Goal: Task Accomplishment & Management: Use online tool/utility

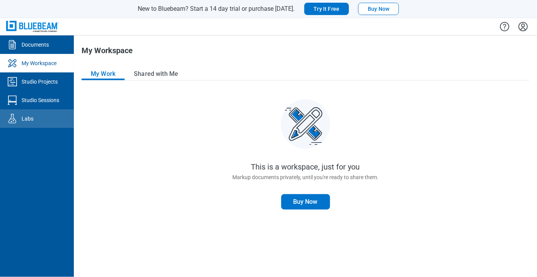
click at [57, 122] on link "Labs" at bounding box center [37, 118] width 74 height 18
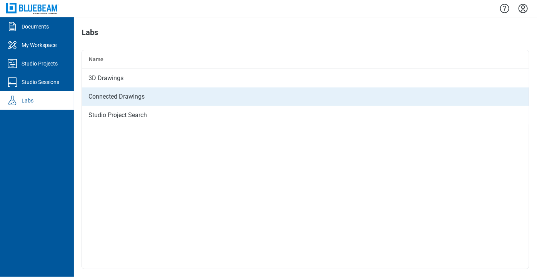
click at [133, 97] on div "Connected Drawings" at bounding box center [305, 96] width 447 height 18
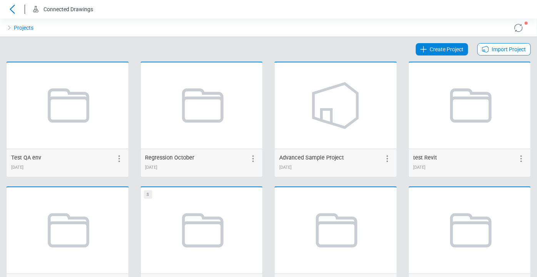
click at [262, 186] on div "S Shared [DATE]" at bounding box center [202, 243] width 134 height 115
click at [447, 48] on span "Create Project" at bounding box center [447, 49] width 34 height 9
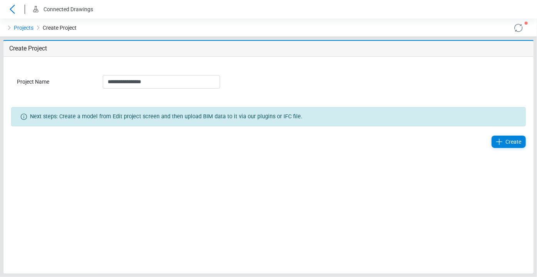
type input "**********"
click at [510, 147] on div "Create" at bounding box center [268, 141] width 526 height 31
click at [510, 143] on span "Create" at bounding box center [513, 141] width 16 height 9
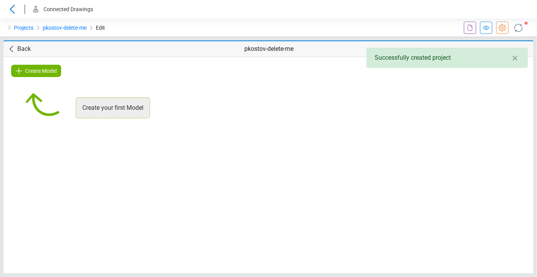
click at [31, 70] on span "Create Model" at bounding box center [41, 70] width 32 height 9
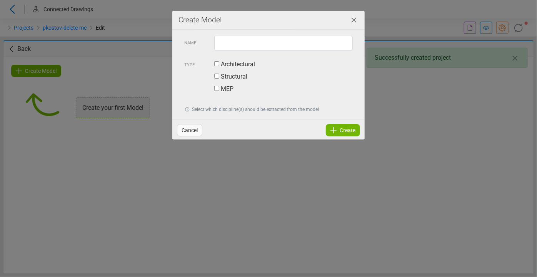
click at [239, 62] on label "Architectural" at bounding box center [234, 64] width 41 height 9
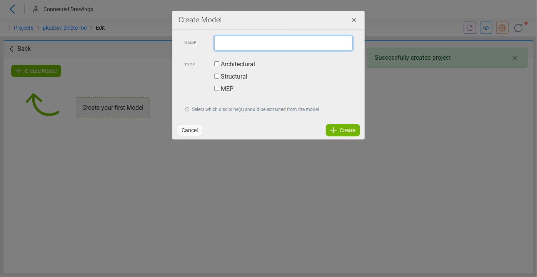
click at [247, 45] on input "text" at bounding box center [283, 43] width 138 height 15
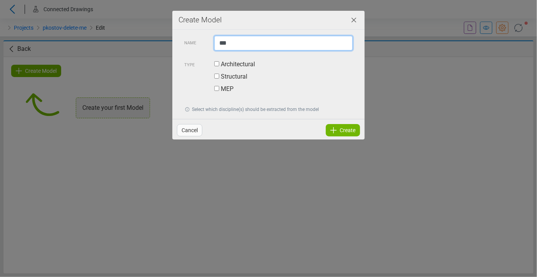
type input "***"
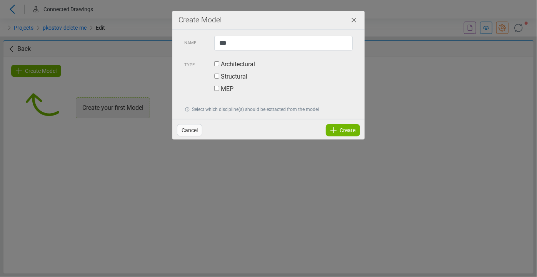
click at [339, 129] on div "Create" at bounding box center [343, 130] width 34 height 12
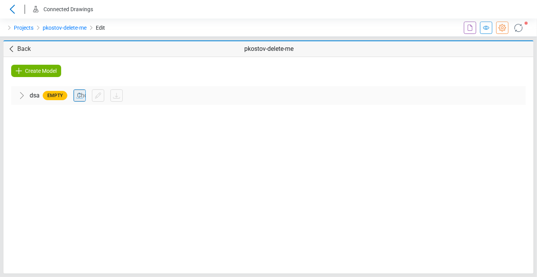
click at [78, 95] on input "file" at bounding box center [80, 96] width 12 height 12
type input "**********"
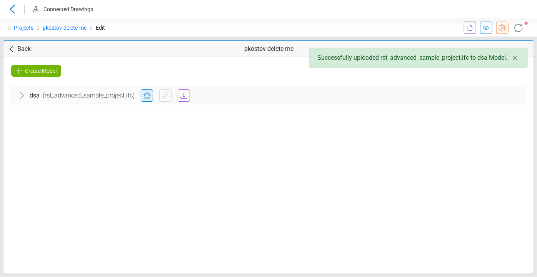
click at [519, 31] on icon at bounding box center [518, 28] width 12 height 12
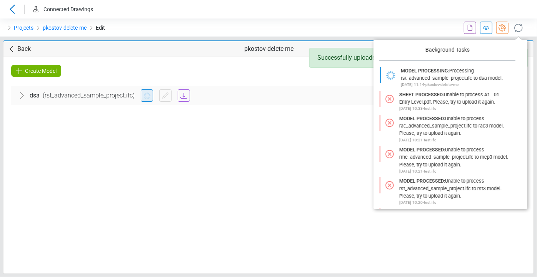
click at [310, 149] on div "Create Model dsa ( rst_advanced_sample_project.ifc ) Architectural No exported …" at bounding box center [268, 165] width 530 height 216
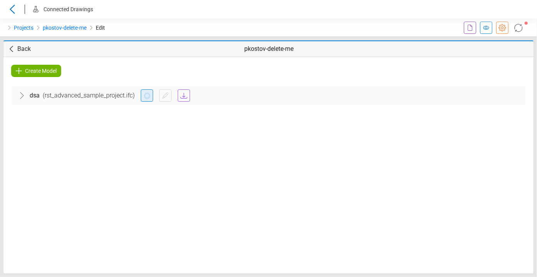
click at [247, 143] on div "Create Model dsa ( rst_advanced_sample_project.ifc ) Architectural No exported …" at bounding box center [268, 165] width 530 height 216
click at [522, 28] on icon at bounding box center [518, 27] width 10 height 10
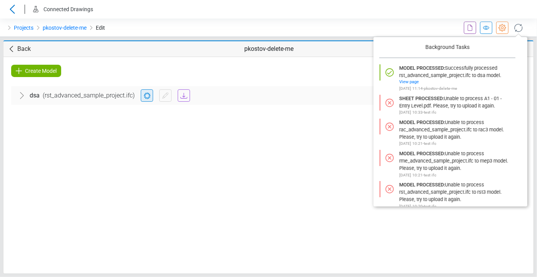
click at [172, 263] on div "Create Model dsa ( rst_advanced_sample_project.ifc ) Architectural No exported …" at bounding box center [268, 165] width 530 height 216
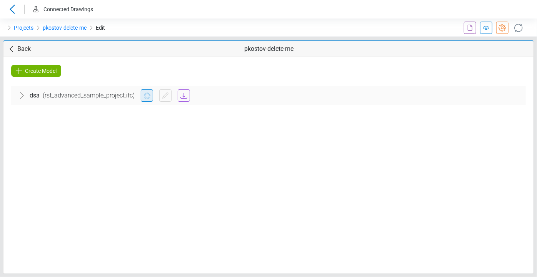
click at [116, 125] on div "Create Model dsa ( rst_advanced_sample_project.ifc ) Architectural No exported …" at bounding box center [268, 165] width 530 height 216
click at [23, 92] on icon at bounding box center [21, 95] width 9 height 9
click at [32, 120] on span "Architectural" at bounding box center [47, 118] width 34 height 9
click at [31, 137] on span "No exported data" at bounding box center [268, 137] width 495 height 8
click at [28, 106] on div "Architectural No exported data" at bounding box center [268, 126] width 515 height 43
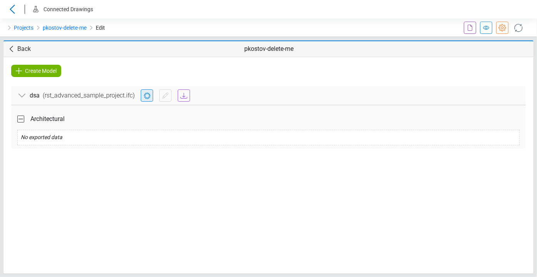
click at [25, 94] on icon at bounding box center [21, 95] width 9 height 9
click at [157, 190] on div "Create Model dsa ( rst_advanced_sample_project.ifc ) Architectural No exported …" at bounding box center [268, 165] width 530 height 216
click at [20, 86] on div "dsa ( rst_advanced_sample_project.ifc )" at bounding box center [268, 95] width 515 height 18
click at [21, 92] on icon at bounding box center [21, 95] width 9 height 9
click at [21, 93] on icon at bounding box center [21, 95] width 3 height 7
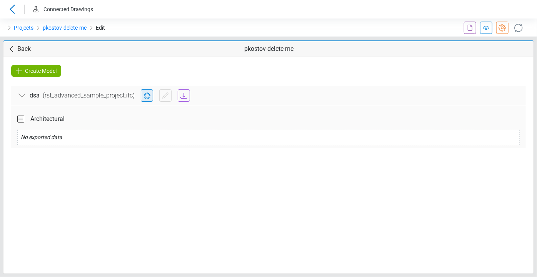
click at [66, 157] on div "Create Model dsa ( rst_advanced_sample_project.ifc ) Architectural No exported …" at bounding box center [268, 165] width 530 height 216
click at [489, 27] on icon at bounding box center [486, 28] width 6 height 4
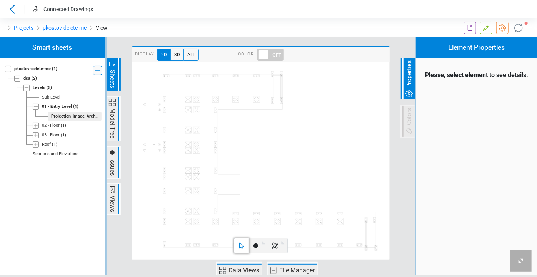
click at [36, 137] on icon at bounding box center [36, 135] width 6 height 6
click at [67, 147] on span "Projection_Image_Architectural_03 - Floor_Zone 1" at bounding box center [74, 145] width 53 height 10
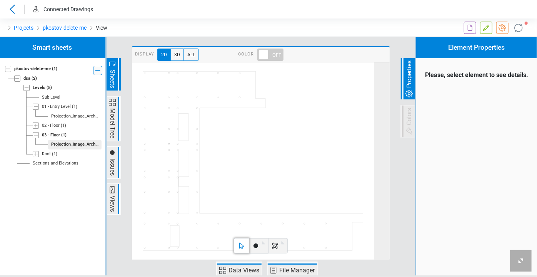
click at [38, 125] on div "Loading... Loading... Loading..." at bounding box center [52, 156] width 107 height 238
click at [37, 126] on icon at bounding box center [36, 125] width 6 height 6
click at [60, 133] on div "Projection_Image_Architectural_02 - Floor_Zone 1" at bounding box center [74, 135] width 47 height 7
